Goal: Information Seeking & Learning: Learn about a topic

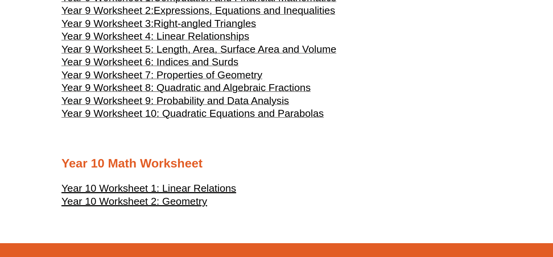
scroll to position [2262, 0]
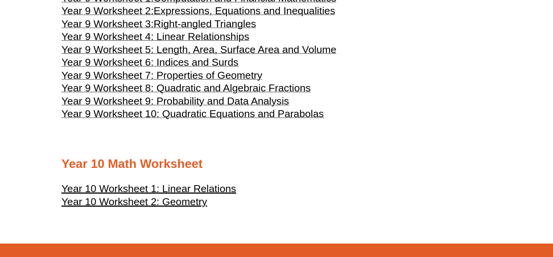
click at [233, 55] on span "Year 9 Worksheet 5: Length, Area, Surface Area and Volume" at bounding box center [198, 50] width 275 height 12
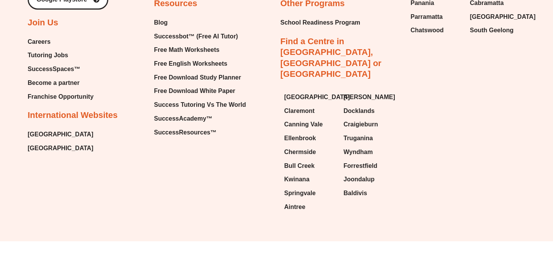
scroll to position [4540, 0]
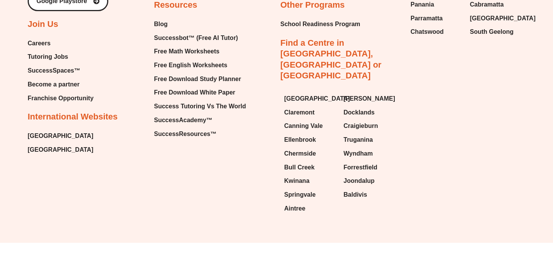
click at [51, 63] on span "Tutoring Jobs" at bounding box center [48, 57] width 40 height 12
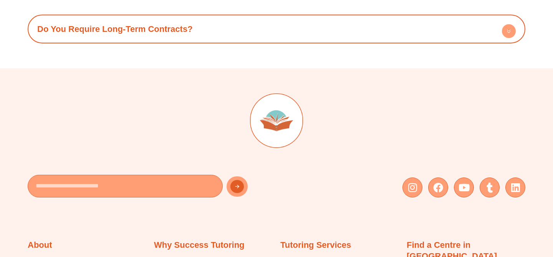
scroll to position [1153, 0]
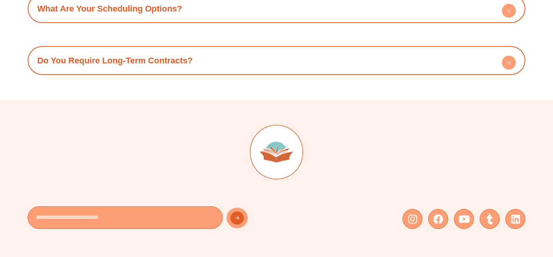
click at [449, 62] on h4 "Do You Require Long-Term Contracts?" at bounding box center [276, 60] width 490 height 21
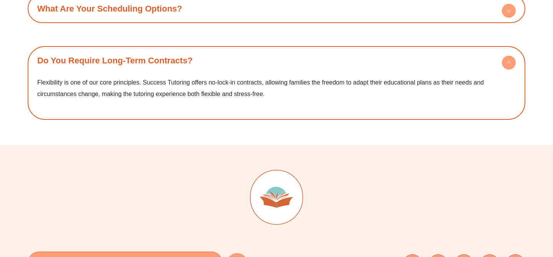
click at [444, 62] on h4 "Do You Require Long-Term Contracts?" at bounding box center [276, 60] width 490 height 21
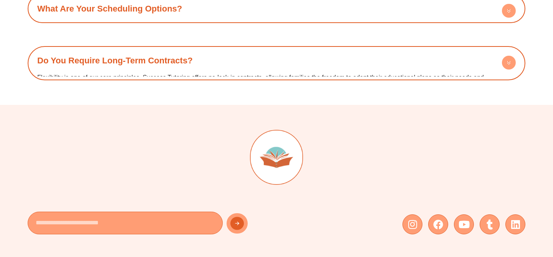
scroll to position [1129, 0]
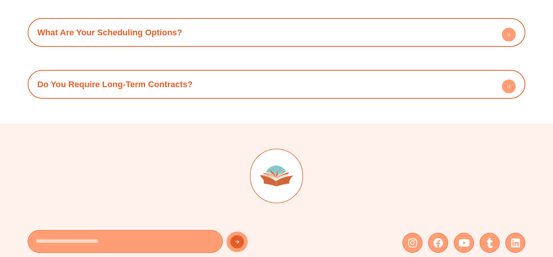
click at [430, 46] on div "What Are Your Scheduling Options? We understand that families have busy lives. …" at bounding box center [276, 32] width 497 height 29
click at [422, 39] on h4 "What Are Your Scheduling Options?" at bounding box center [276, 32] width 490 height 21
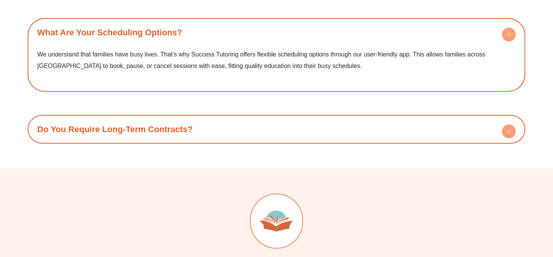
click at [422, 39] on h4 "What Are Your Scheduling Options?" at bounding box center [276, 32] width 490 height 21
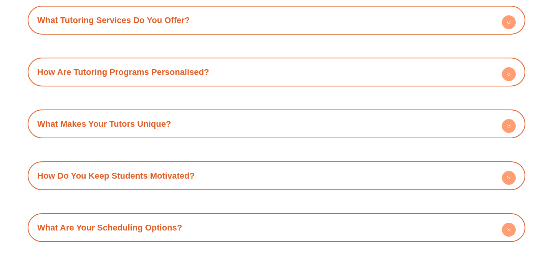
scroll to position [921, 0]
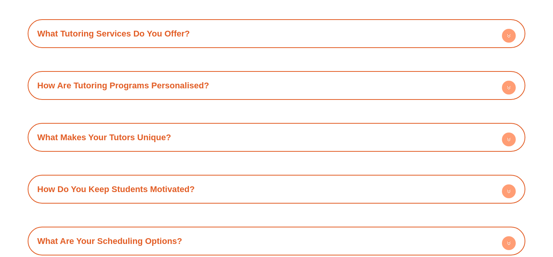
click at [358, 128] on h4 "What Makes Your Tutors Unique?" at bounding box center [276, 137] width 490 height 21
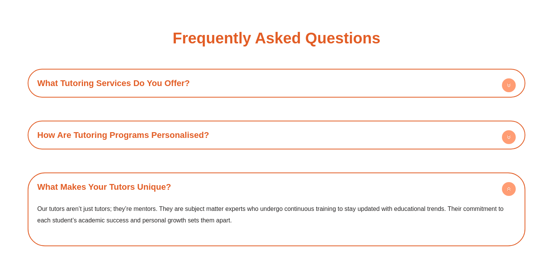
scroll to position [856, 0]
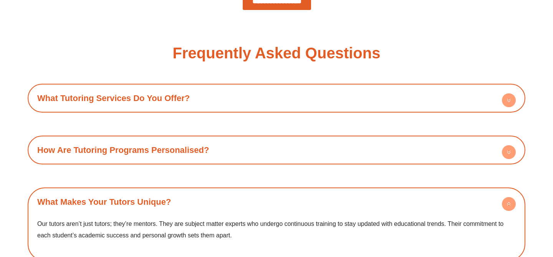
click at [342, 102] on h4 "What Tutoring Services Do You Offer?" at bounding box center [276, 97] width 490 height 21
